Goal: Task Accomplishment & Management: Use online tool/utility

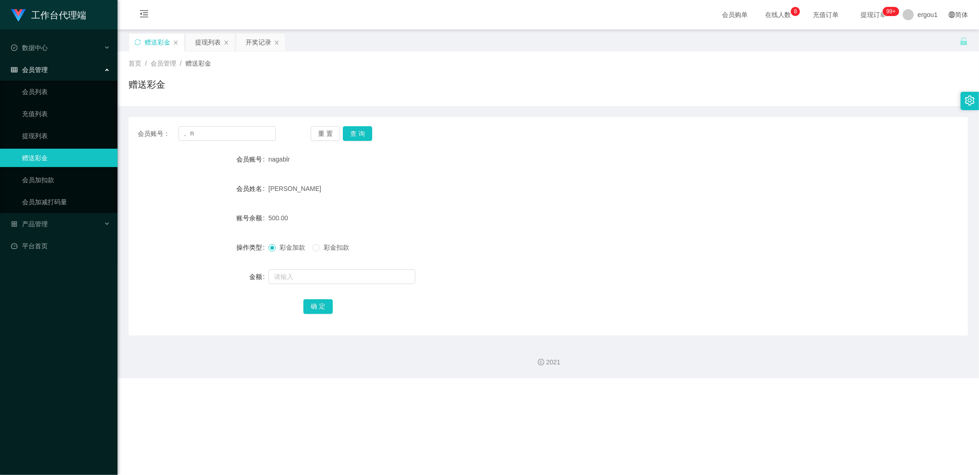
type input "、"
type input "nagablr"
click at [356, 131] on button "查 询" at bounding box center [357, 133] width 29 height 15
click at [364, 136] on button "查 询" at bounding box center [357, 133] width 29 height 15
click at [364, 136] on div "重 置 查 询" at bounding box center [380, 133] width 138 height 15
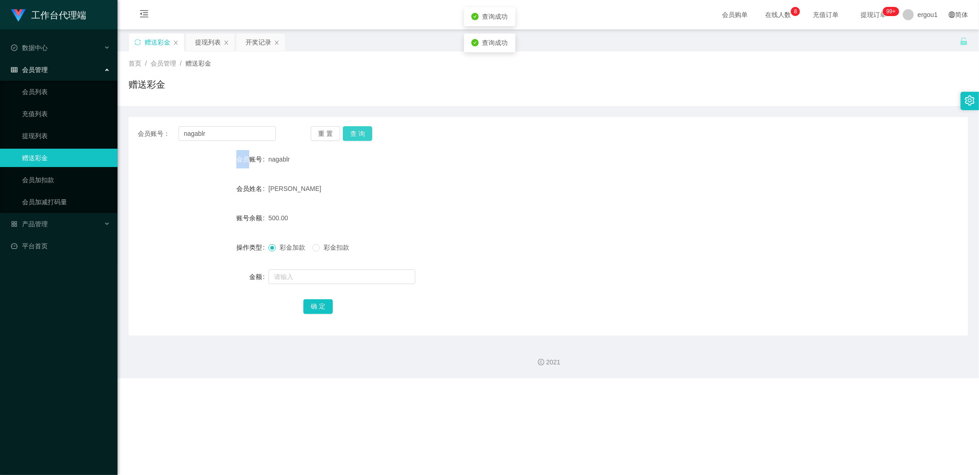
click at [364, 136] on button "查 询" at bounding box center [357, 133] width 29 height 15
click at [215, 136] on input "nagablr" at bounding box center [227, 133] width 98 height 15
click at [245, 137] on input "nagablr" at bounding box center [227, 133] width 98 height 15
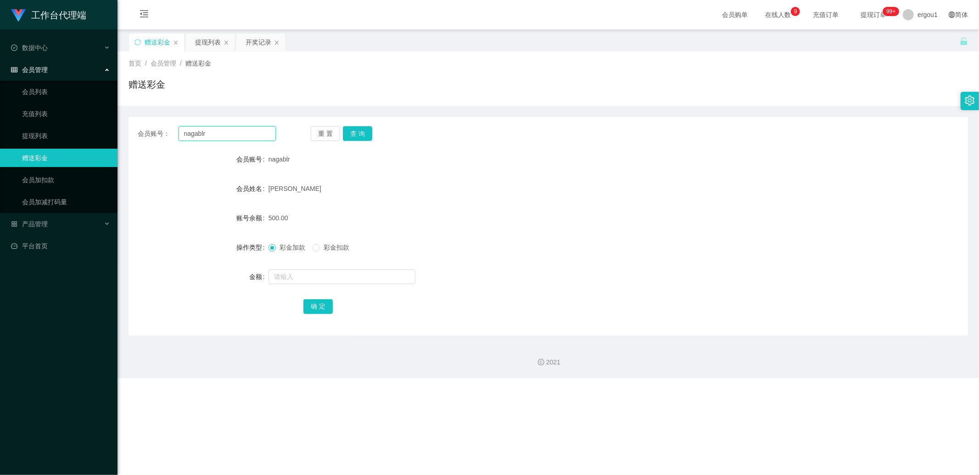
paste input "5867Ken"
type input "5867Ken"
click at [350, 131] on button "查 询" at bounding box center [357, 133] width 29 height 15
click at [297, 278] on input "text" at bounding box center [341, 276] width 147 height 15
type input "300"
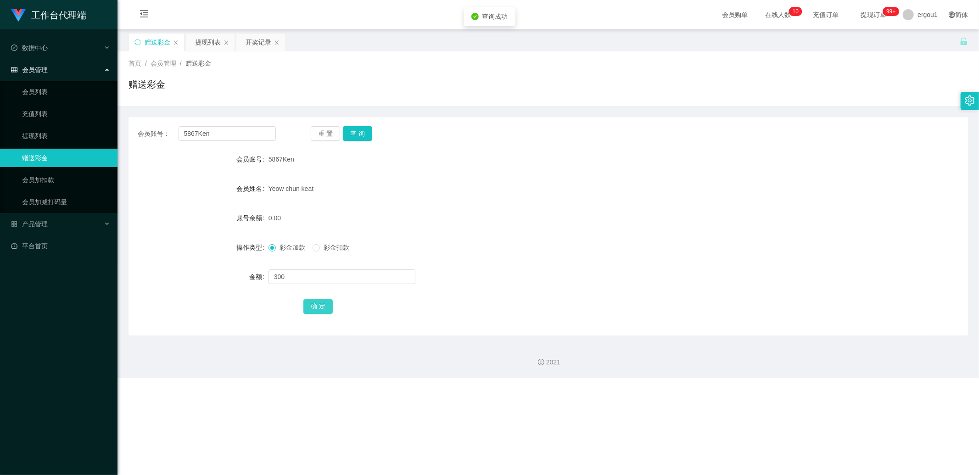
click at [313, 303] on button "确 定" at bounding box center [317, 306] width 29 height 15
